Goal: Find specific page/section: Find specific page/section

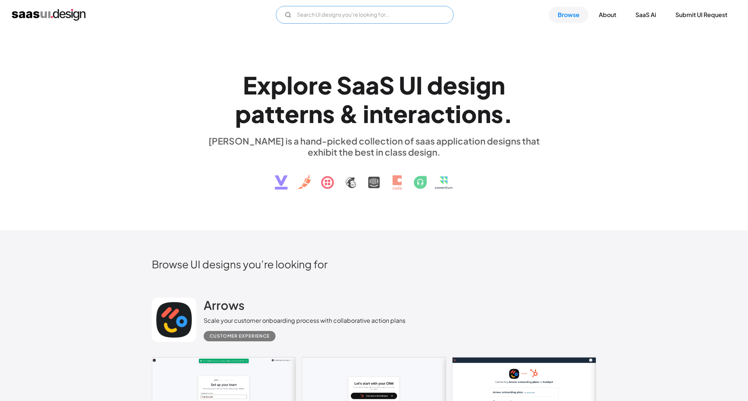
click at [335, 13] on input "Email Form" at bounding box center [365, 15] width 178 height 18
drag, startPoint x: 352, startPoint y: 17, endPoint x: 242, endPoint y: 19, distance: 110.4
click at [242, 19] on div "customer profile Not found ! Thank you! Your submission has been received! Oops…" at bounding box center [374, 15] width 724 height 18
click at [313, 13] on input "customer profile" at bounding box center [365, 15] width 178 height 18
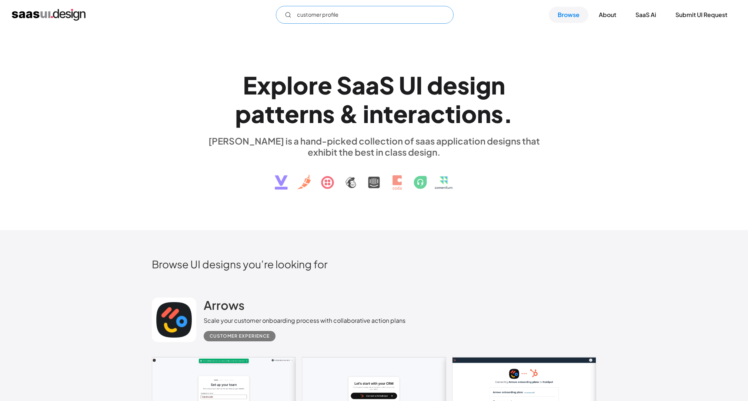
click at [313, 13] on input "customer profile" at bounding box center [365, 15] width 178 height 18
type input "customer profile"
click at [568, 18] on link "Browse" at bounding box center [569, 15] width 40 height 16
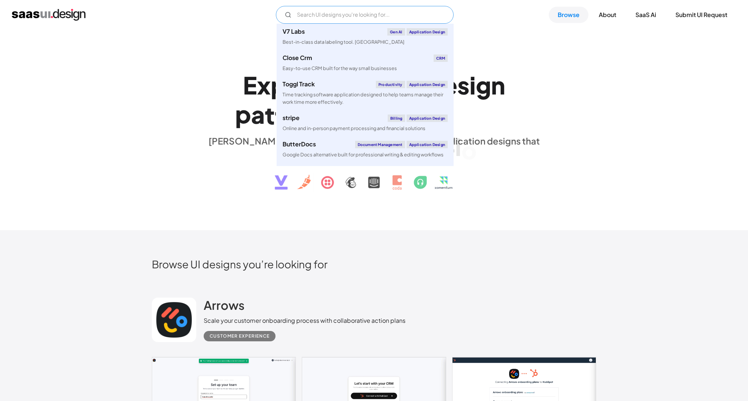
click at [340, 15] on input "Email Form" at bounding box center [365, 15] width 178 height 18
paste input "customer profile"
type input "customer profile"
click at [197, 47] on div "E x p l o r e S a a S U I d e s i g n p a t t e r n s & i n t e r a c t i o n s…" at bounding box center [374, 130] width 748 height 200
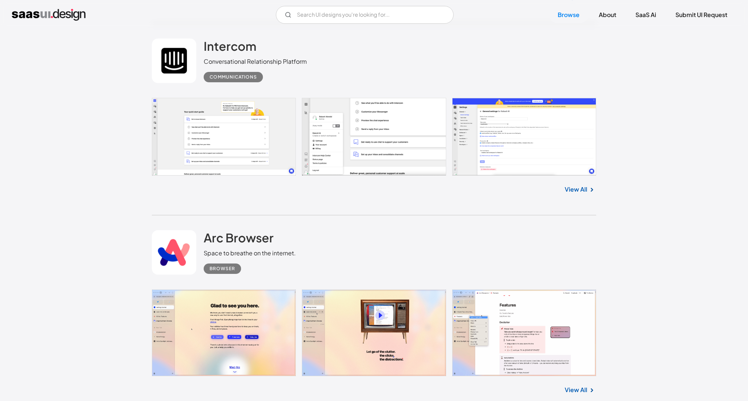
scroll to position [2913, 0]
